Goal: Answer question/provide support

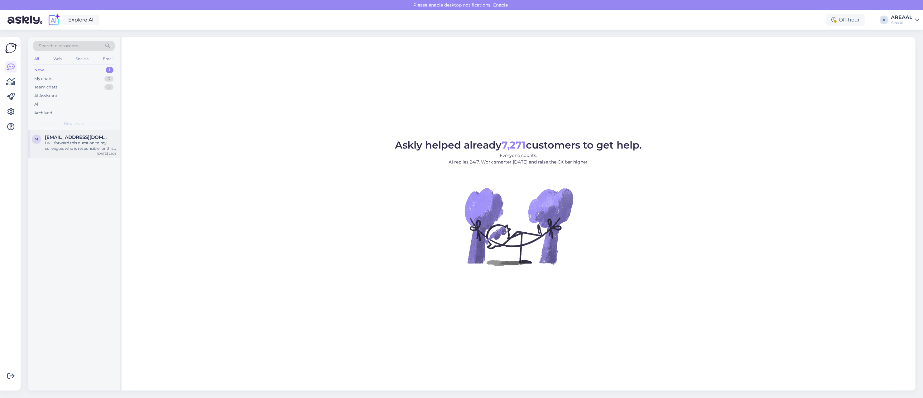
click at [72, 153] on div "M Moonikak@gmail.com I will forward this question to my colleague, who is respo…" at bounding box center [74, 144] width 92 height 28
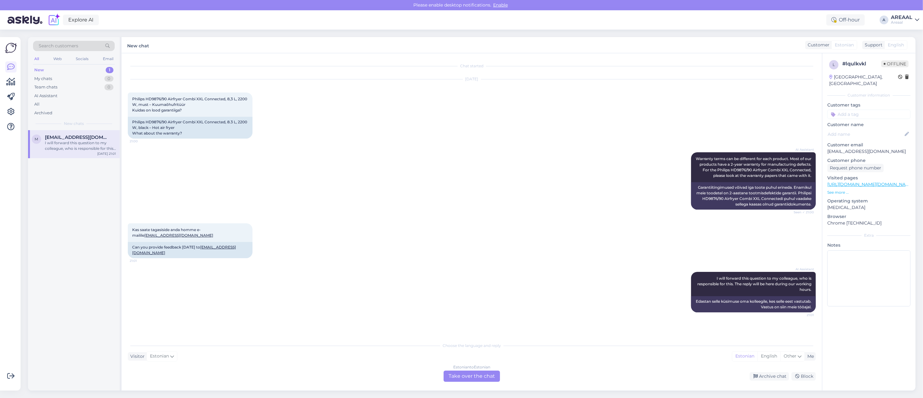
drag, startPoint x: 502, startPoint y: 385, endPoint x: 491, endPoint y: 375, distance: 15.2
click at [502, 384] on div "Chat started Oct 9 2025 Philips HD9876/90 Airfryer Combi XXL Connected, 8,3 L, …" at bounding box center [472, 222] width 700 height 338
click at [491, 375] on div "Estonian to Estonian Take over the chat" at bounding box center [472, 376] width 56 height 11
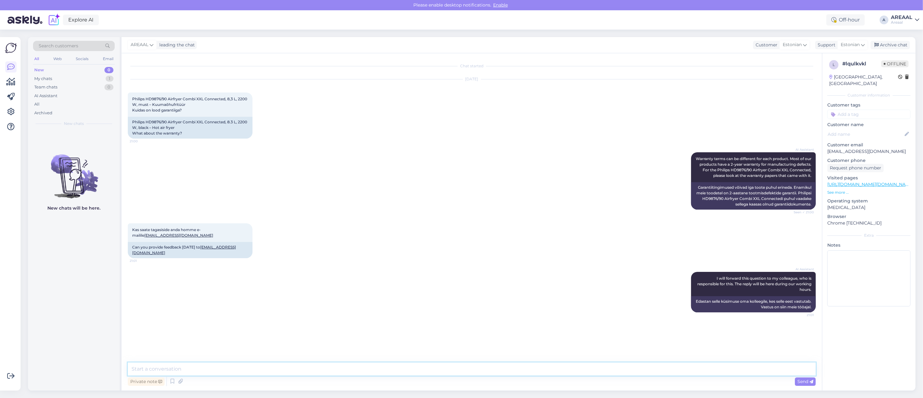
click at [488, 372] on textarea at bounding box center [472, 369] width 688 height 13
click at [487, 368] on textarea at bounding box center [472, 369] width 688 height 13
type textarea "Garantii kestab 2 aastat"
drag, startPoint x: 792, startPoint y: 75, endPoint x: 796, endPoint y: 74, distance: 4.3
click at [792, 75] on div "Oct 9 2025 Philips HD9876/90 Airfryer Combi XXL Connected, 8,3 L, 2200 W, must …" at bounding box center [472, 109] width 688 height 73
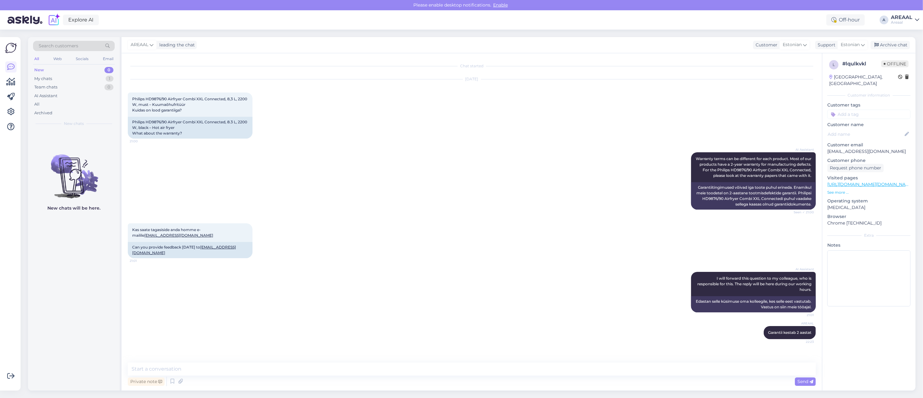
click at [626, 128] on div "Oct 9 2025 Philips HD9876/90 Airfryer Combi XXL Connected, 8,3 L, 2200 W, must …" at bounding box center [472, 109] width 688 height 73
click at [892, 41] on div "Archive chat" at bounding box center [890, 45] width 39 height 8
click at [60, 104] on div "All" at bounding box center [74, 104] width 82 height 9
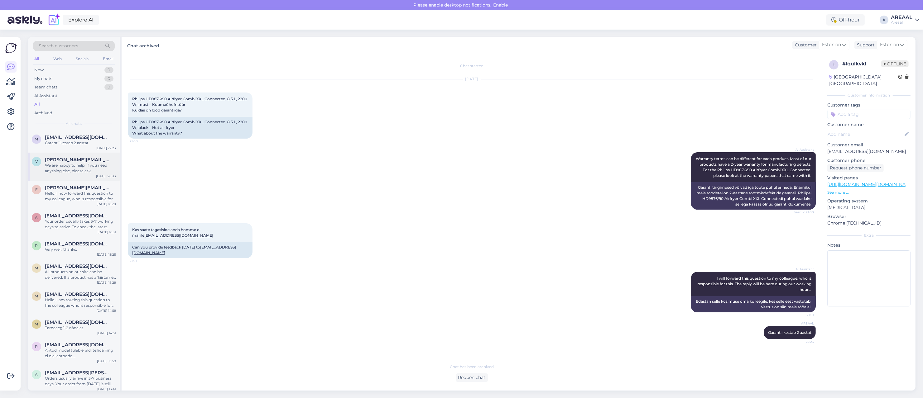
click at [99, 172] on div "We are happy to help. If you need anything else, please ask." at bounding box center [80, 168] width 71 height 11
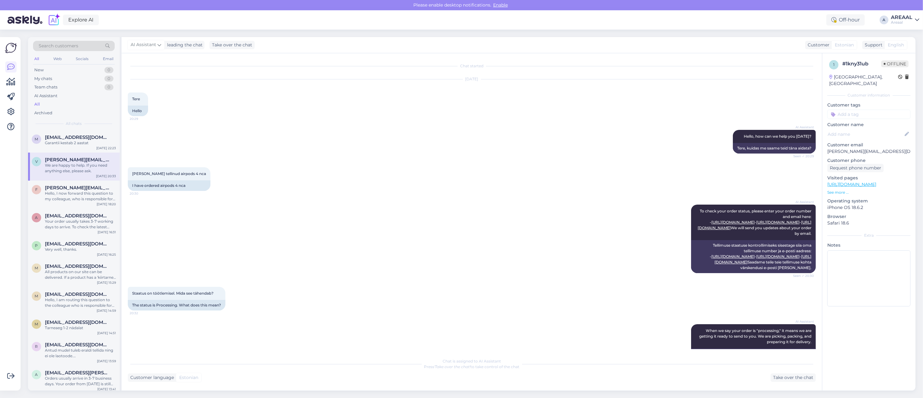
click at [855, 148] on p "[PERSON_NAME][EMAIL_ADDRESS][DOMAIN_NAME]" at bounding box center [868, 151] width 83 height 7
copy p "tkatsenko"
click at [781, 381] on div "Take over the chat" at bounding box center [792, 378] width 45 height 8
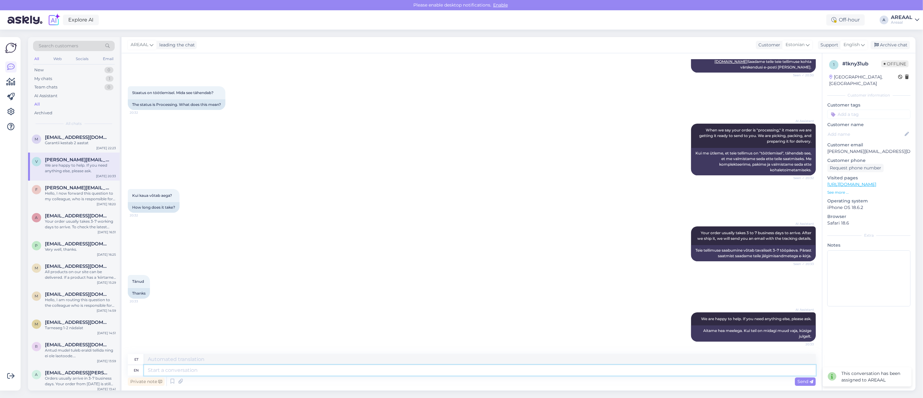
click at [404, 368] on textarea at bounding box center [480, 370] width 672 height 11
type textarea "Approximate del"
type textarea "Ligikaudne"
type textarea "Approximate deliveryt"
type textarea "Ligikaudne tarneaeg"
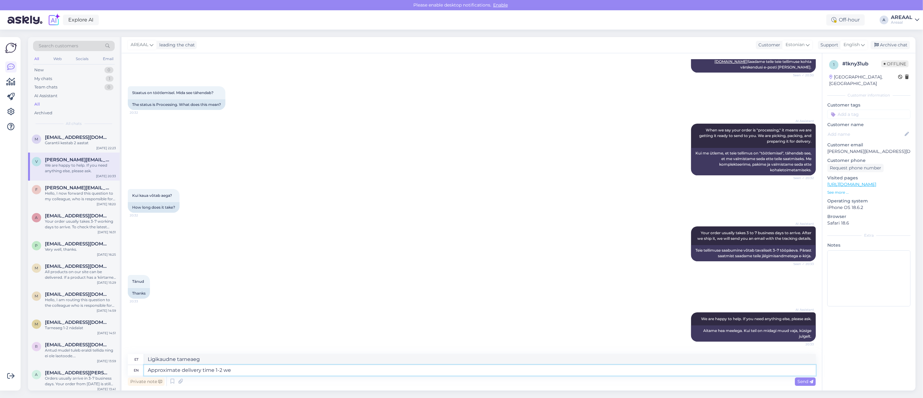
type textarea "Approximate delivery time 1-2 wee"
type textarea "Ligikaudne tarneaeg 1-2"
type textarea "Approximate delivery time 1-2 weeks."
type textarea "Ligikaudne tarneaeg 1-2 nädalat."
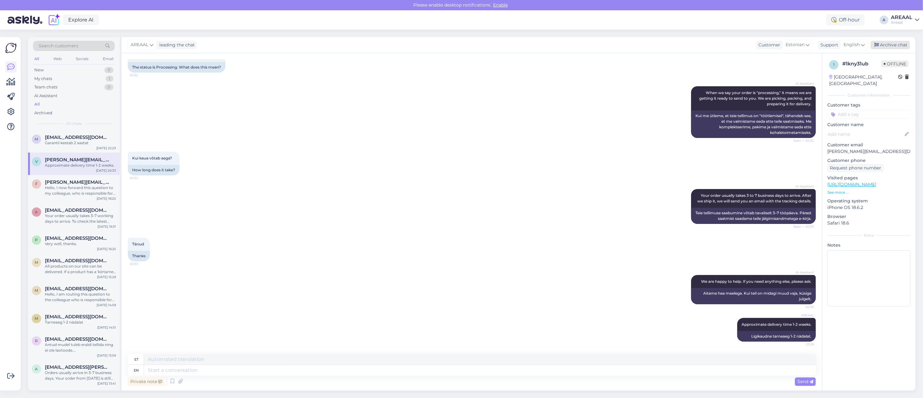
click at [891, 44] on div "Archive chat" at bounding box center [890, 45] width 39 height 8
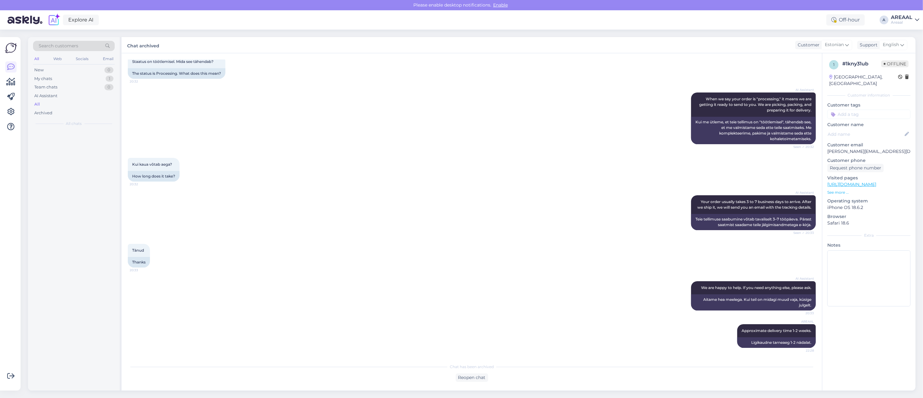
scroll to position [259, 0]
click at [901, 12] on div "Explore AI Off-hour A AREAAL Areaal" at bounding box center [461, 19] width 923 height 19
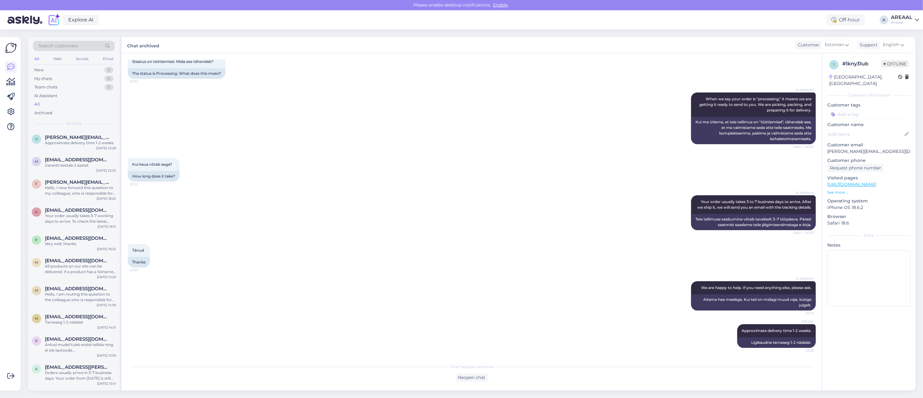
click at [901, 19] on div "AREAAL" at bounding box center [902, 17] width 22 height 5
click at [902, 46] on button "Open" at bounding box center [905, 48] width 17 height 10
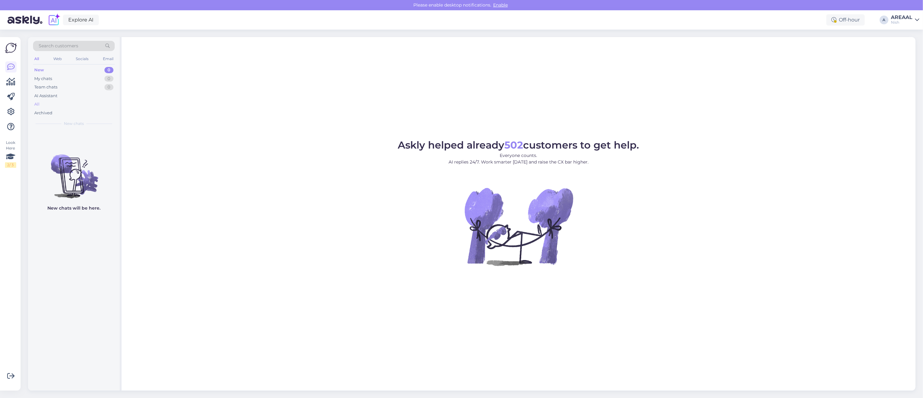
click at [86, 103] on div "All" at bounding box center [74, 104] width 82 height 9
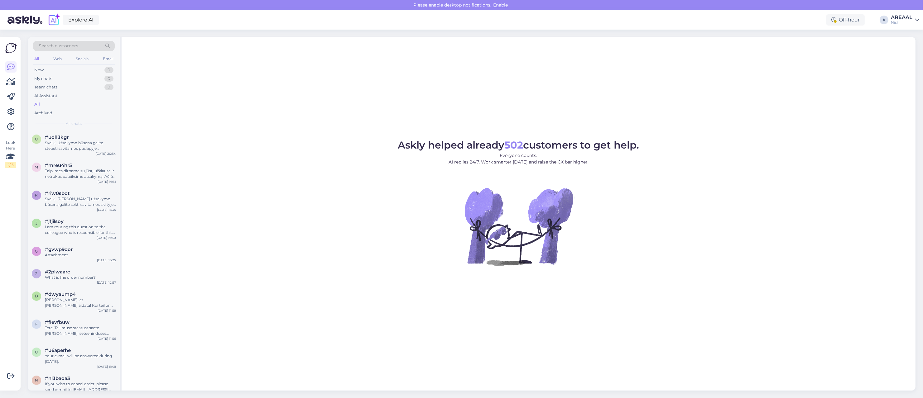
click at [85, 153] on div "u #udl13kgr Sveiki, Užsakymo būseną galite stebėti savitarnos puslapyje „Užsaky…" at bounding box center [74, 144] width 92 height 28
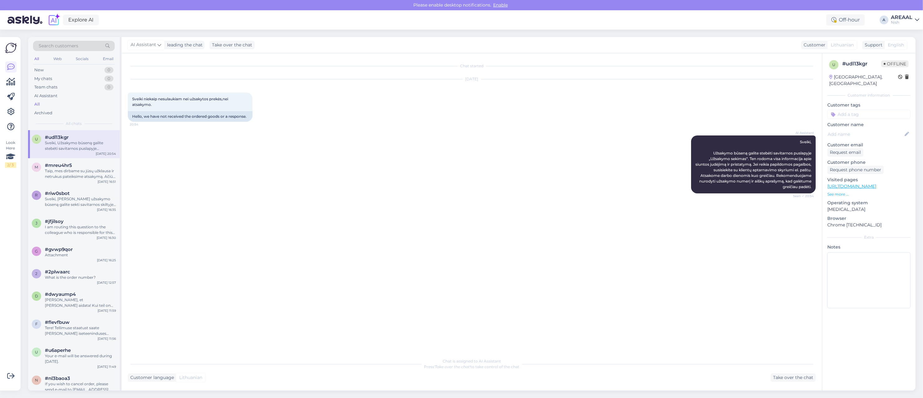
click at [908, 19] on div "AREAAL" at bounding box center [902, 17] width 22 height 5
click at [907, 33] on button "Open" at bounding box center [905, 35] width 17 height 10
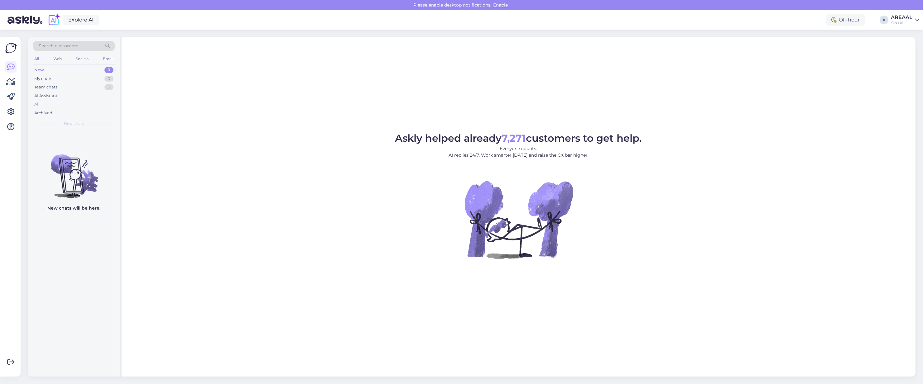
click at [64, 102] on div "All" at bounding box center [74, 104] width 82 height 9
click at [80, 100] on div "All" at bounding box center [74, 104] width 82 height 9
click at [70, 101] on div "All" at bounding box center [74, 104] width 82 height 9
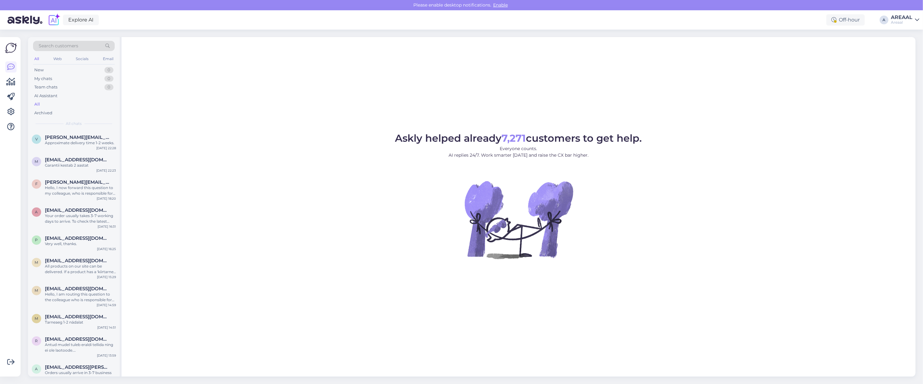
click at [890, 19] on div "Explore AI Off-hour A AREAAL Areaal" at bounding box center [461, 19] width 923 height 19
click at [898, 22] on div "Areaal" at bounding box center [902, 22] width 22 height 5
click at [907, 47] on button "Open" at bounding box center [905, 48] width 17 height 10
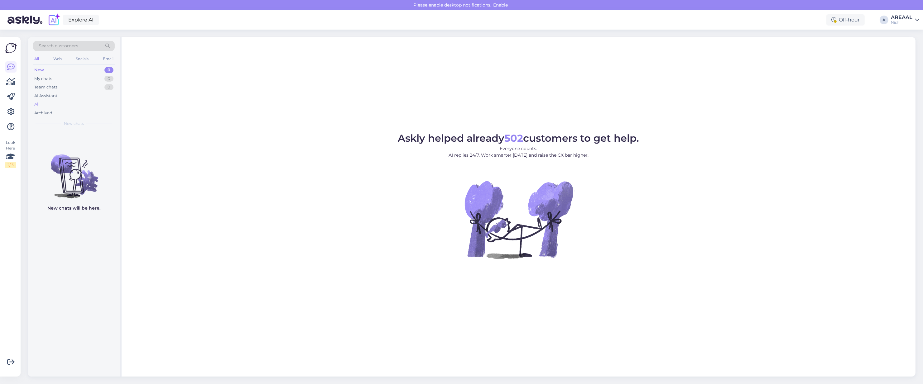
click at [72, 104] on div "All" at bounding box center [74, 104] width 82 height 9
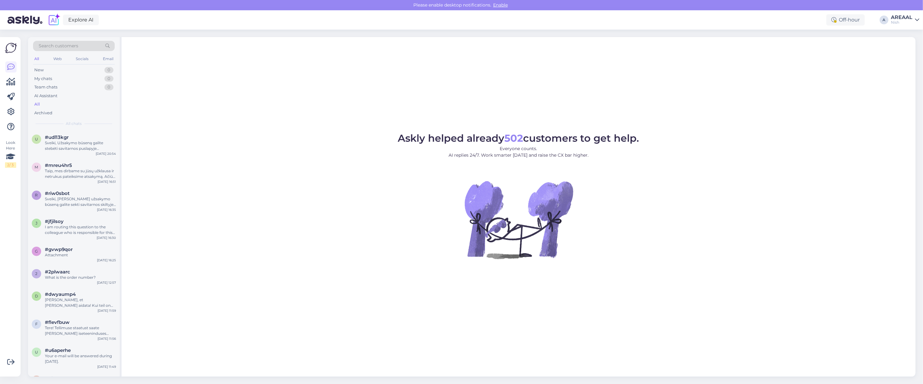
click at [70, 135] on div "#udl13kgr" at bounding box center [80, 138] width 71 height 6
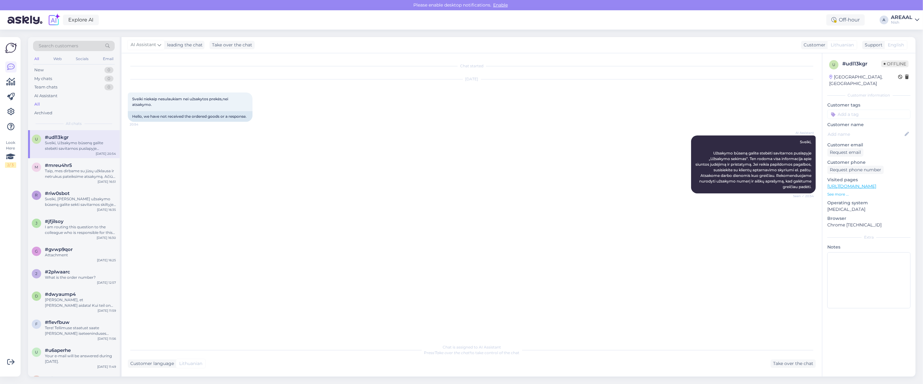
click at [914, 20] on link "AREAAL Nish" at bounding box center [905, 20] width 28 height 10
click at [915, 28] on div "Areaal Open" at bounding box center [881, 34] width 76 height 13
click at [912, 32] on button "Open" at bounding box center [905, 35] width 17 height 10
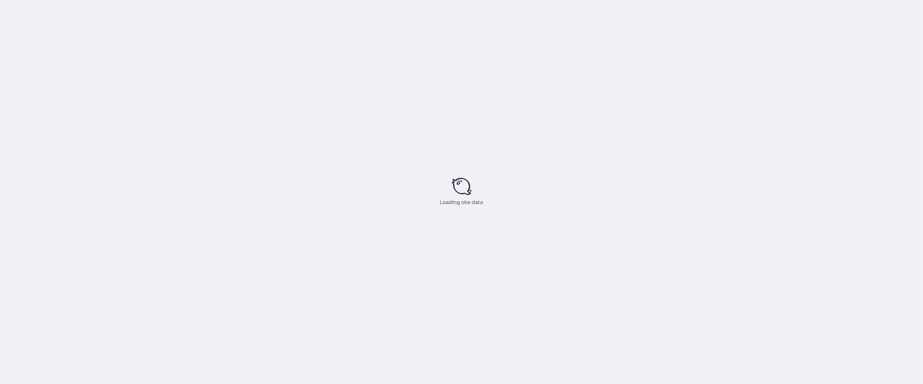
click at [365, 163] on div "Loading site data" at bounding box center [461, 192] width 923 height 384
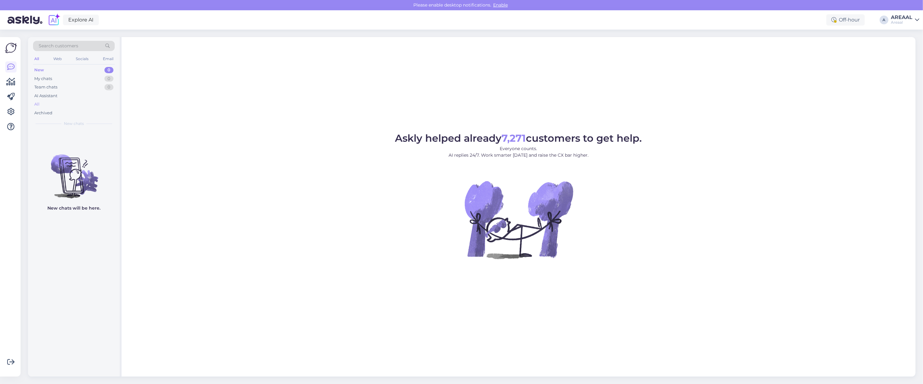
click at [59, 104] on div "All" at bounding box center [74, 104] width 82 height 9
